Goal: Task Accomplishment & Management: Manage account settings

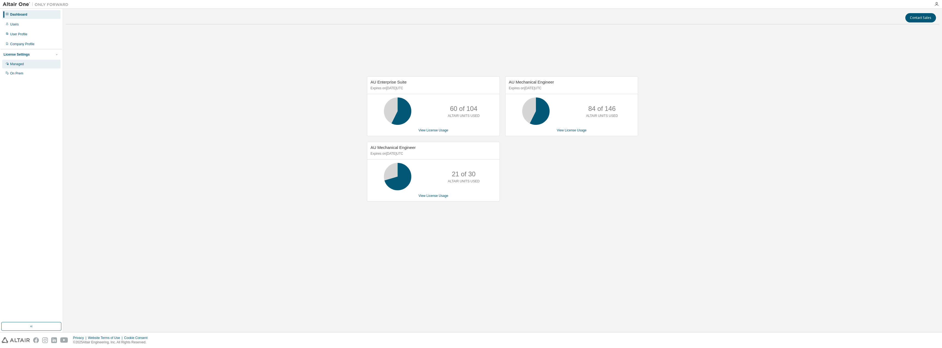
click at [25, 62] on div "Managed" at bounding box center [31, 64] width 58 height 9
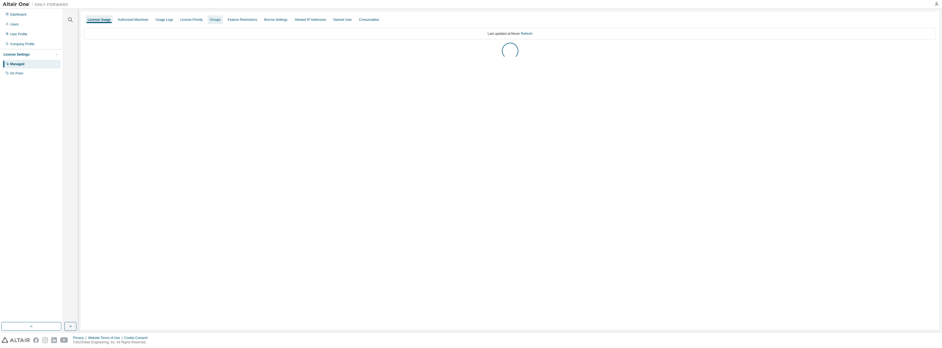
click at [212, 19] on div "Groups" at bounding box center [215, 20] width 11 height 4
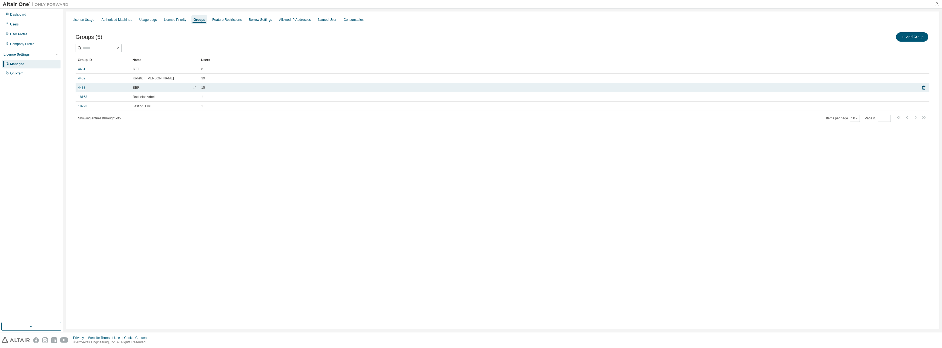
click at [84, 87] on link "4433" at bounding box center [81, 87] width 7 height 4
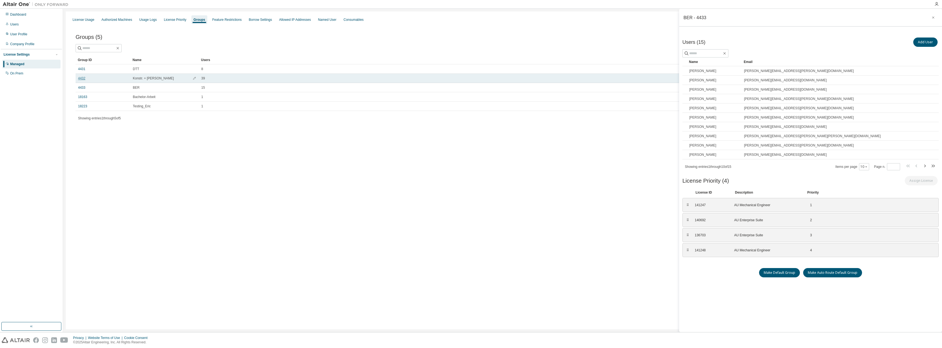
click at [81, 77] on link "4432" at bounding box center [81, 78] width 7 height 4
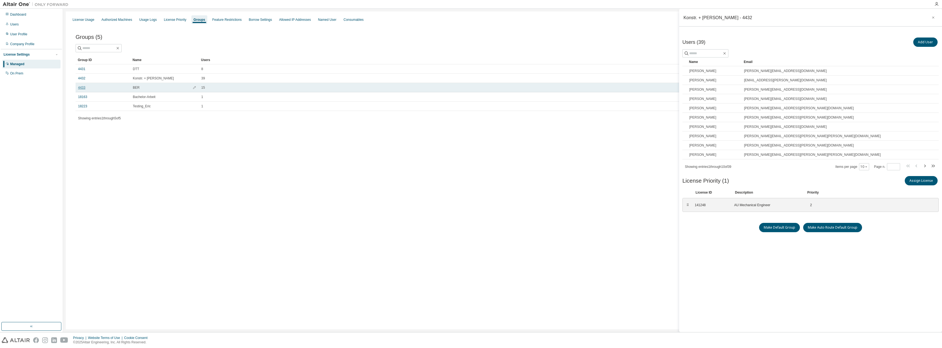
click at [82, 88] on link "4433" at bounding box center [81, 87] width 7 height 4
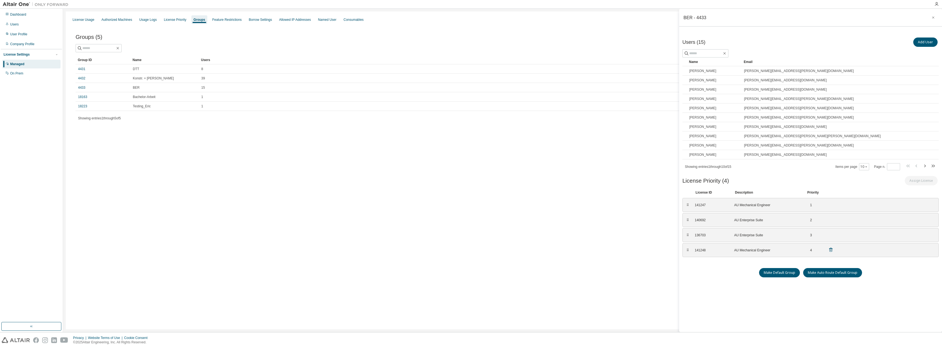
click at [830, 247] on icon at bounding box center [830, 249] width 5 height 5
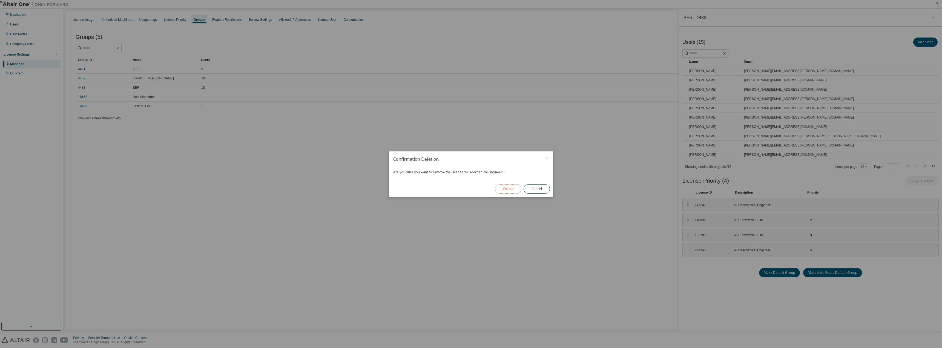
click at [509, 189] on button "Delete" at bounding box center [508, 188] width 26 height 9
